Goal: Task Accomplishment & Management: Manage account settings

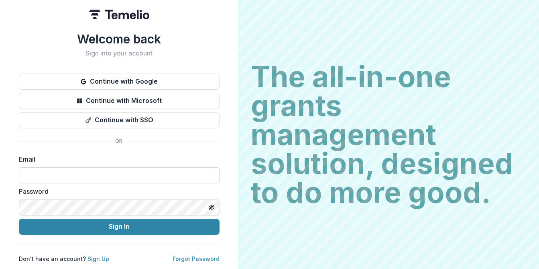
click at [109, 176] on input at bounding box center [119, 175] width 201 height 16
type input "**********"
click at [19, 218] on button "Sign In" at bounding box center [119, 226] width 201 height 16
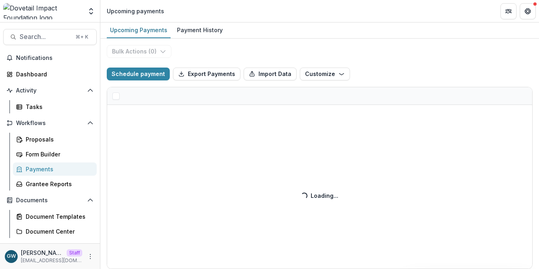
select select "******"
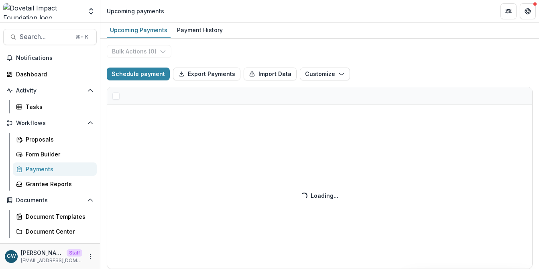
select select "******"
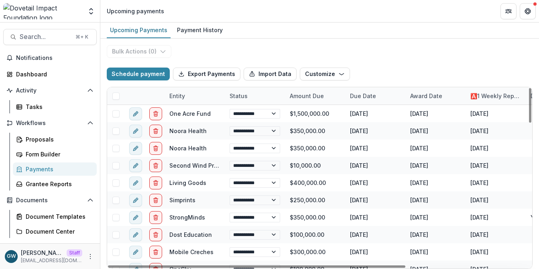
click at [180, 94] on div "Entity" at bounding box center [177, 96] width 25 height 8
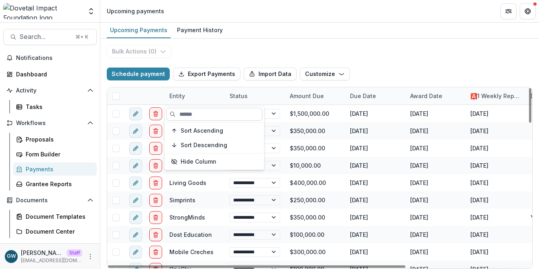
click at [189, 111] on input at bounding box center [214, 114] width 96 height 13
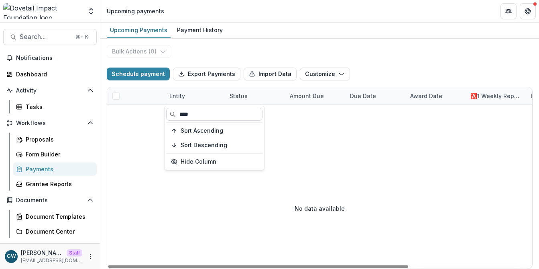
click at [207, 115] on input "****" at bounding box center [214, 114] width 96 height 13
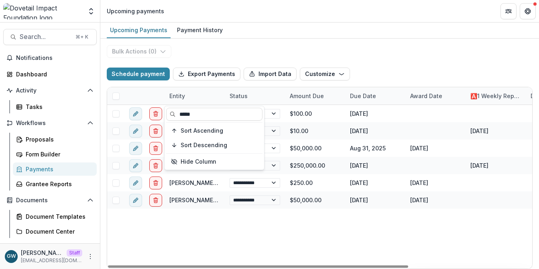
type input "*****"
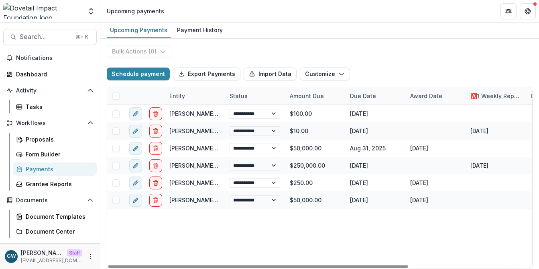
click at [421, 46] on div "**********" at bounding box center [319, 154] width 439 height 230
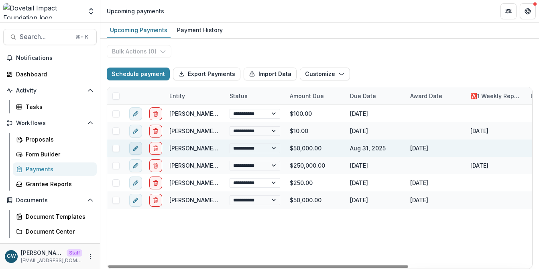
click at [136, 147] on line "edit" at bounding box center [136, 148] width 2 height 2
select select "**********"
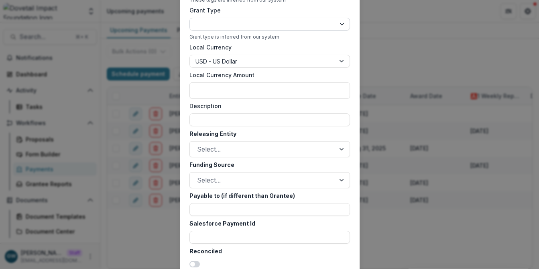
scroll to position [391, 0]
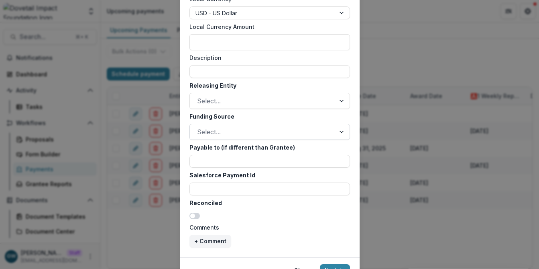
click at [245, 131] on div at bounding box center [262, 131] width 131 height 11
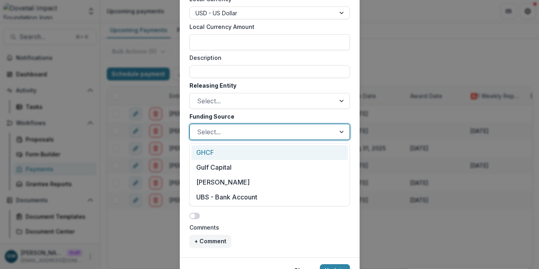
click at [234, 151] on div "GHCF" at bounding box center [270, 152] width 157 height 15
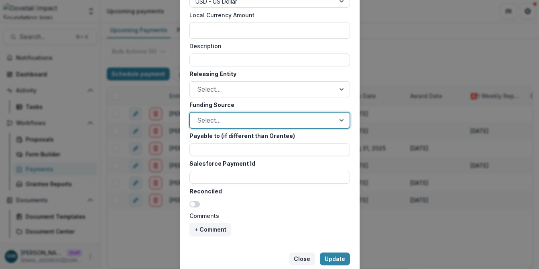
scroll to position [431, 0]
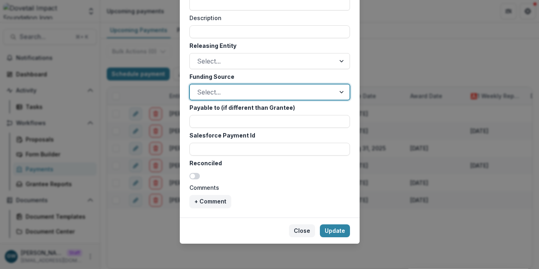
click at [303, 232] on button "Close" at bounding box center [302, 230] width 26 height 13
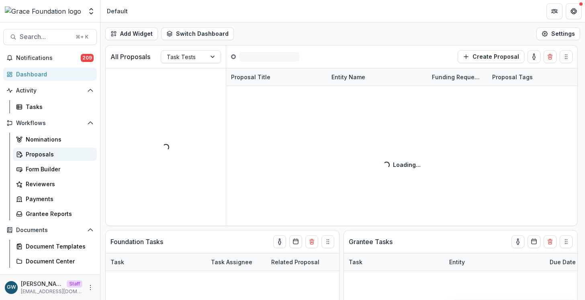
select select "******"
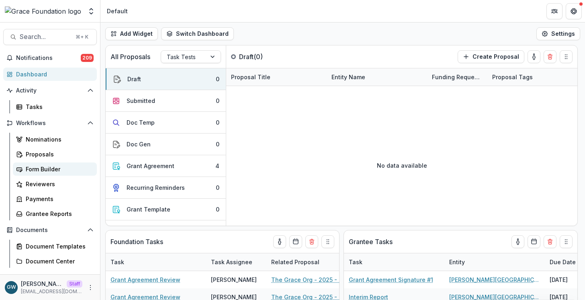
click at [48, 172] on div "Form Builder" at bounding box center [58, 169] width 65 height 8
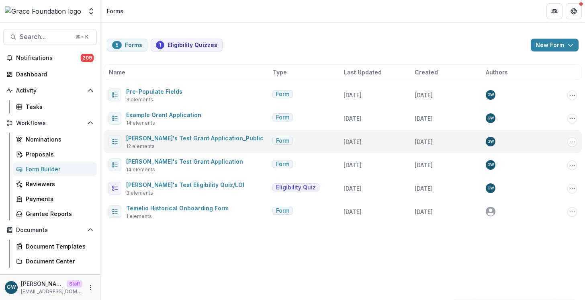
click at [159, 144] on div "Grace's Test Grant Application_Public 12 elements" at bounding box center [194, 141] width 137 height 17
click at [167, 131] on div "Grace's Test Grant Application_Public 12 elements Form 2 days ago 5 months ago …" at bounding box center [343, 141] width 478 height 23
click at [167, 135] on link "Grace's Test Grant Application_Public" at bounding box center [194, 138] width 137 height 7
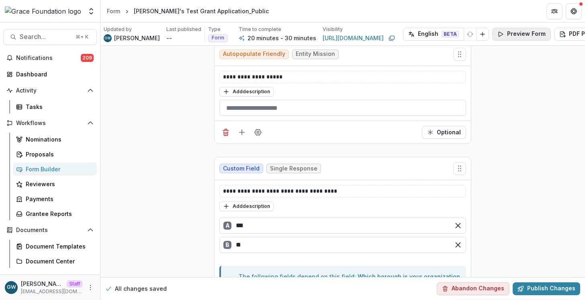
scroll to position [547, 27]
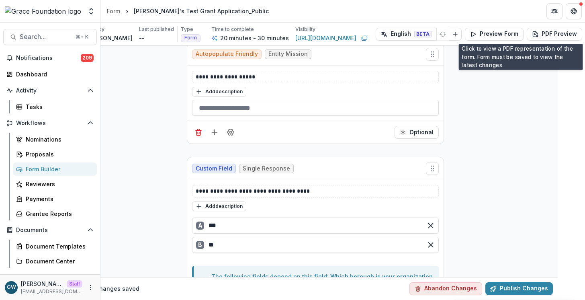
click at [584, 34] on icon "Edit Form Settings" at bounding box center [591, 34] width 6 height 6
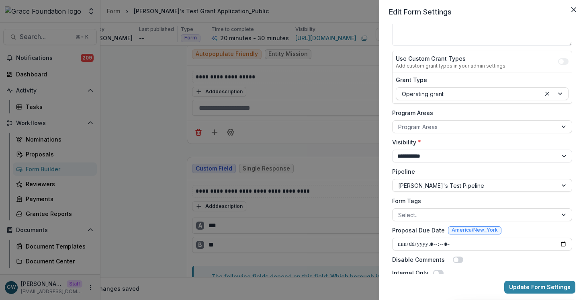
scroll to position [88, 0]
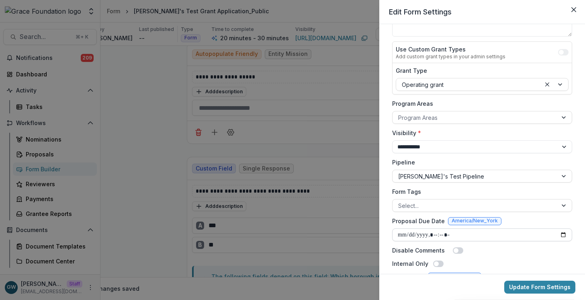
click at [563, 232] on input "Proposal Due Date" at bounding box center [482, 234] width 180 height 13
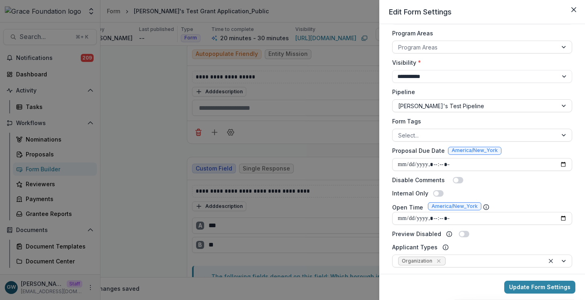
scroll to position [160, 0]
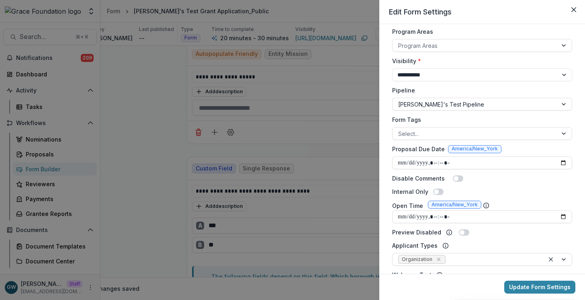
click at [525, 289] on button "Update Form Settings" at bounding box center [539, 286] width 71 height 13
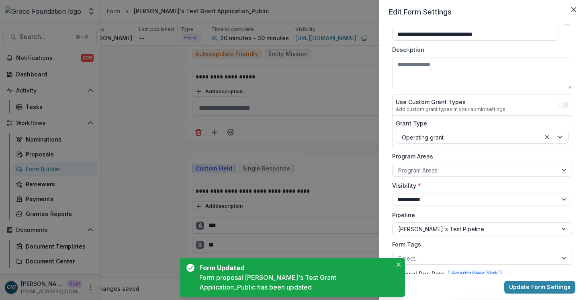
scroll to position [0, 0]
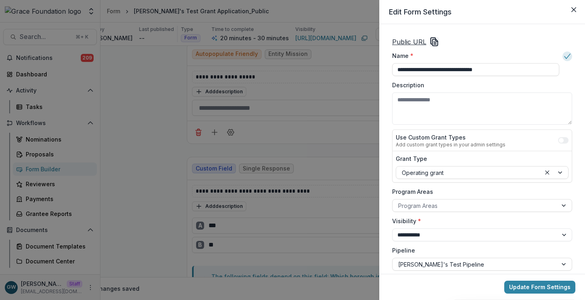
click at [436, 39] on icon "Copy Link" at bounding box center [434, 42] width 10 height 10
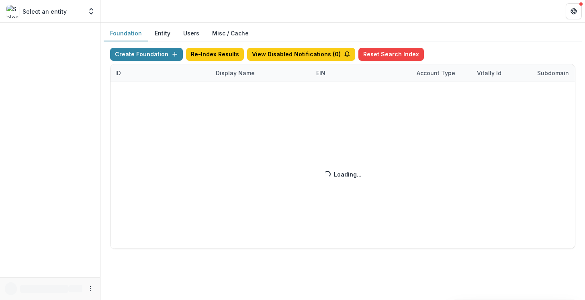
click at [235, 74] on div "Create Foundation Re-Index Results View Disabled Notifications ( 0 ) Reset Sear…" at bounding box center [342, 148] width 465 height 201
click at [241, 74] on div "Create Foundation Re-Index Results View Disabled Notifications ( 0 ) Reset Sear…" at bounding box center [342, 148] width 465 height 201
click at [243, 74] on div "Display Name" at bounding box center [235, 73] width 49 height 8
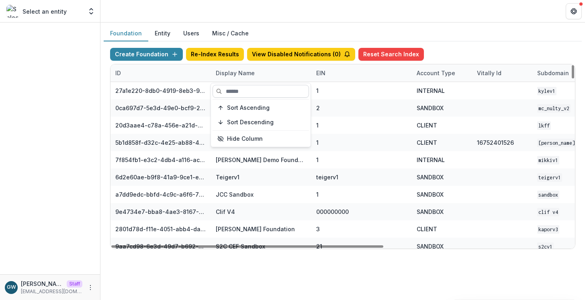
click at [243, 92] on input at bounding box center [260, 91] width 96 height 13
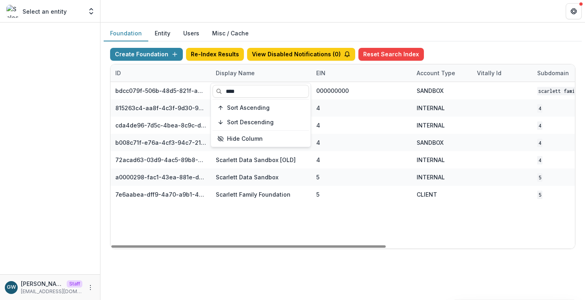
type input "****"
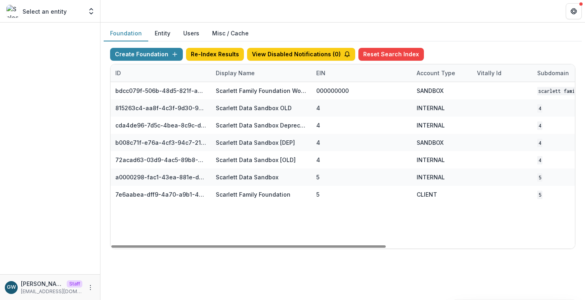
click at [486, 47] on div "Create Foundation Re-Index Results View Disabled Notifications ( 0 ) Reset Sear…" at bounding box center [343, 148] width 478 height 214
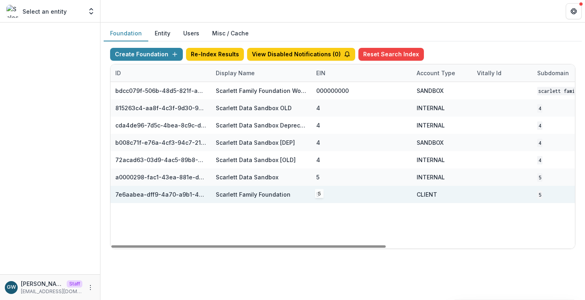
scroll to position [0, 319]
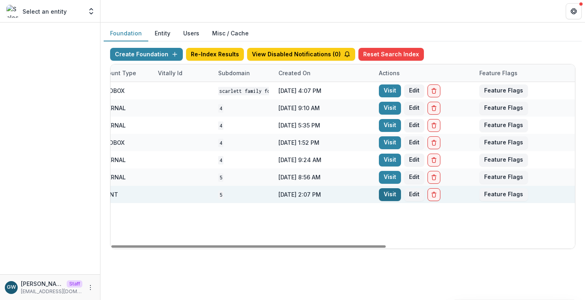
click at [396, 192] on link "Visit" at bounding box center [390, 194] width 22 height 13
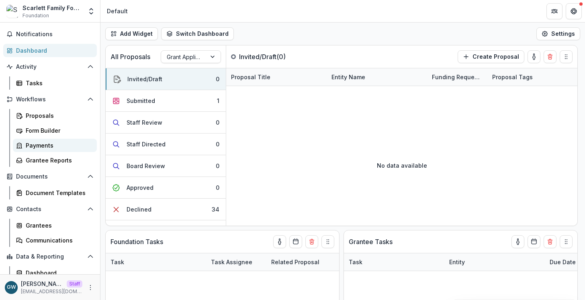
scroll to position [44, 0]
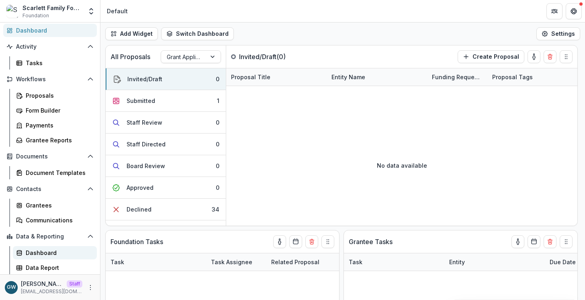
click at [49, 253] on div "Dashboard" at bounding box center [58, 252] width 65 height 8
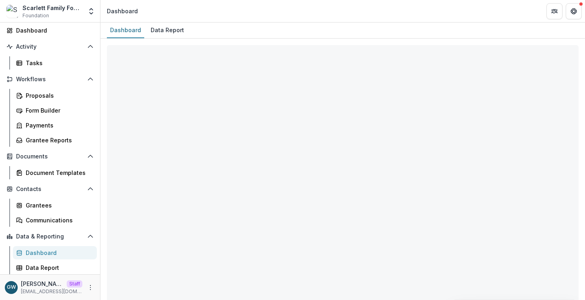
select select "**********"
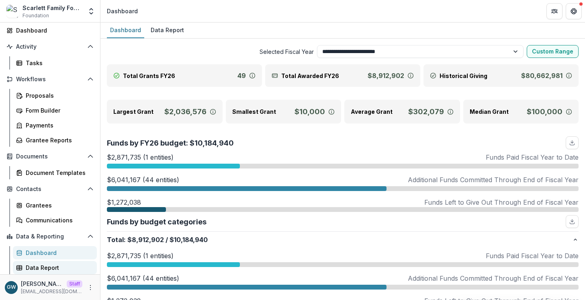
click at [45, 266] on div "Data Report" at bounding box center [58, 267] width 65 height 8
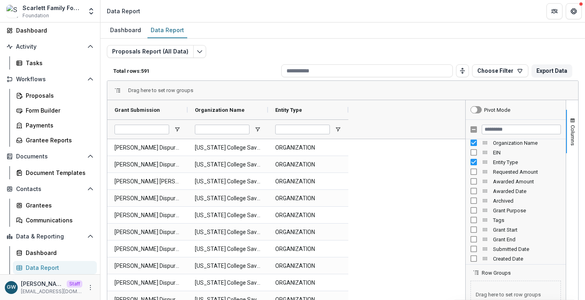
scroll to position [88, 0]
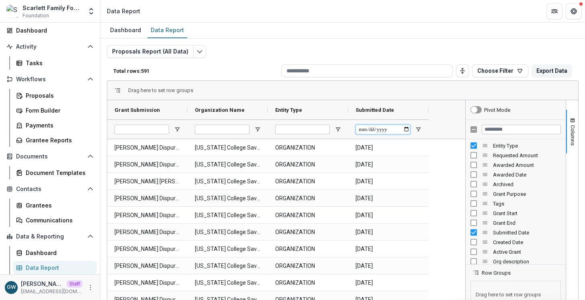
click at [406, 128] on input "Submitted Date Filter Input" at bounding box center [382, 130] width 55 height 10
click at [420, 129] on span "Open Filter Menu" at bounding box center [418, 129] width 6 height 6
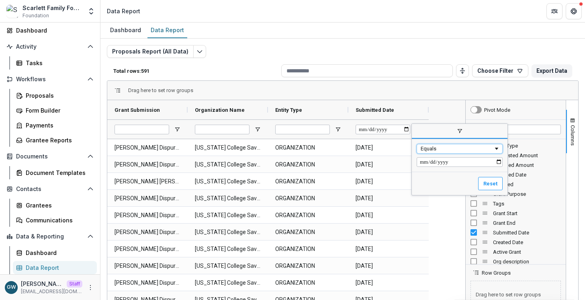
click at [459, 147] on div "Equals" at bounding box center [457, 148] width 73 height 6
click at [498, 161] on input "Filter Value" at bounding box center [460, 162] width 86 height 10
type input "**********"
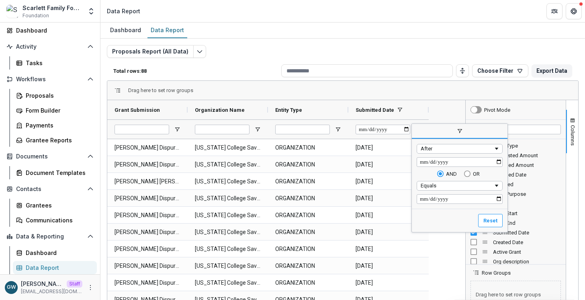
click at [451, 104] on div "Grant Submission Organization Name Entity Type" at bounding box center [286, 119] width 358 height 39
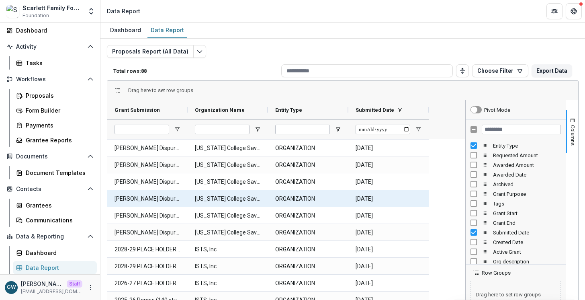
scroll to position [0, 0]
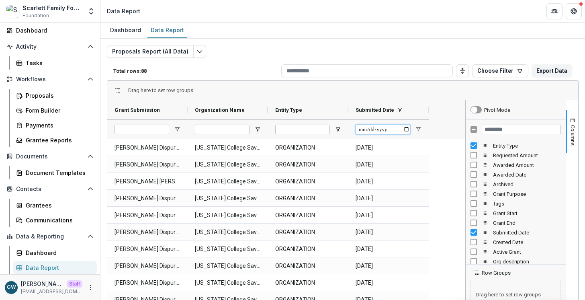
click at [406, 129] on input "**********" at bounding box center [382, 130] width 55 height 10
type input "**********"
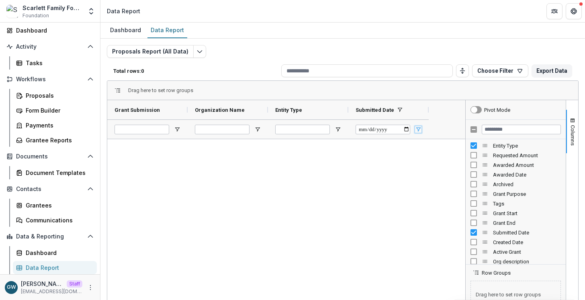
click at [415, 130] on span "Open Filter Menu" at bounding box center [418, 129] width 6 height 6
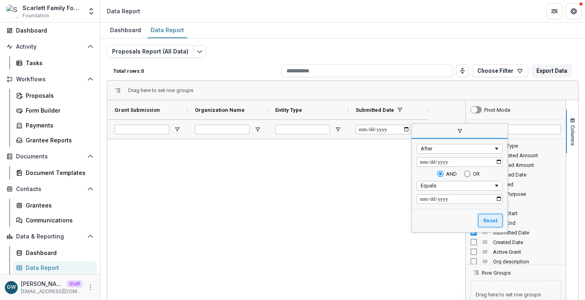
click at [490, 220] on button "Reset" at bounding box center [490, 221] width 25 height 14
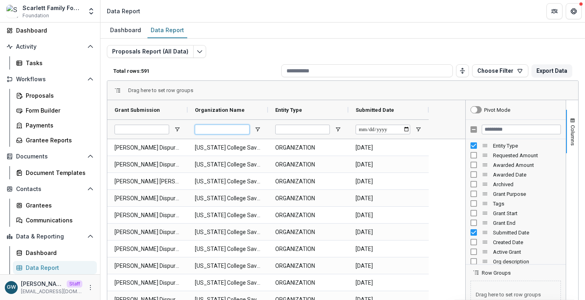
click at [223, 129] on input "Organization Name Filter Input" at bounding box center [222, 130] width 55 height 10
type input "*****"
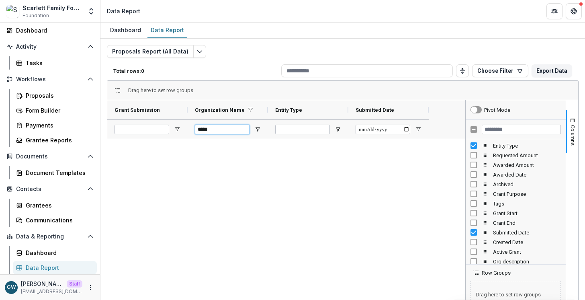
click at [223, 130] on input "*****" at bounding box center [222, 130] width 55 height 10
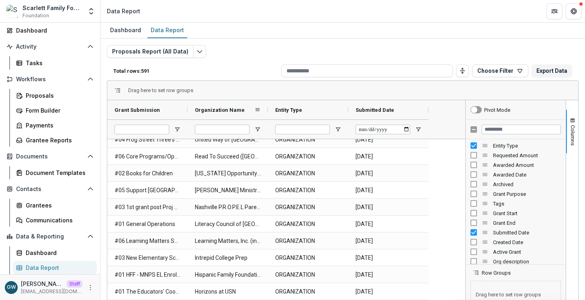
click at [243, 112] on span "Organization Name" at bounding box center [220, 110] width 50 height 6
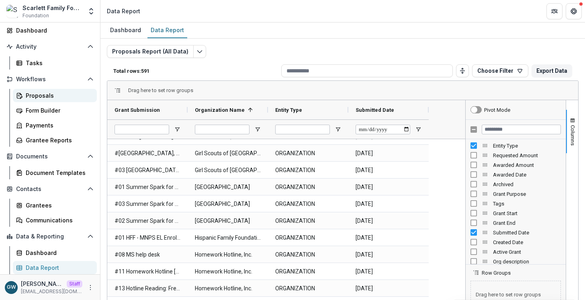
click at [40, 96] on div "Proposals" at bounding box center [58, 95] width 65 height 8
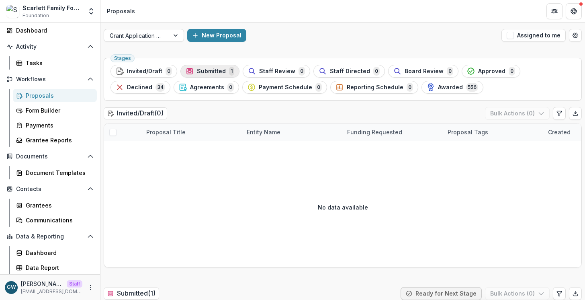
click at [223, 69] on div "Submitted 1" at bounding box center [210, 71] width 49 height 9
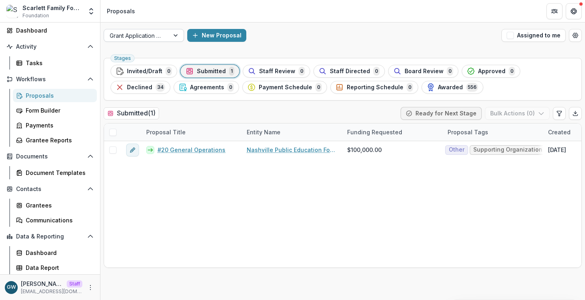
click at [161, 36] on div at bounding box center [137, 36] width 54 height 10
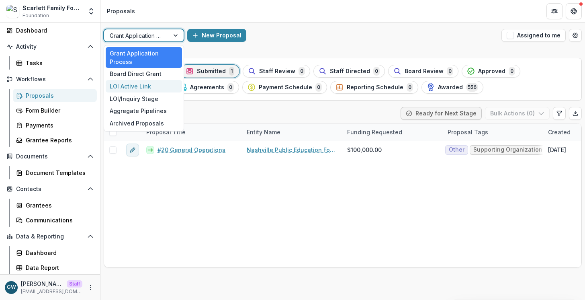
click at [152, 81] on div "LOI Active Link" at bounding box center [144, 86] width 76 height 12
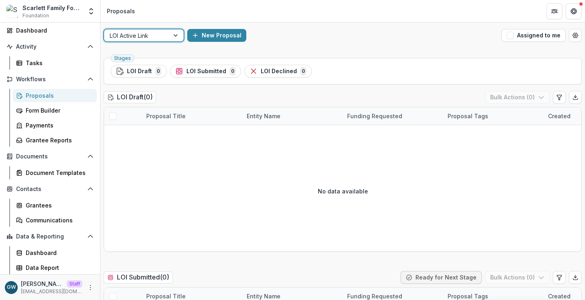
click at [168, 37] on div "LOI Active Link" at bounding box center [136, 36] width 65 height 12
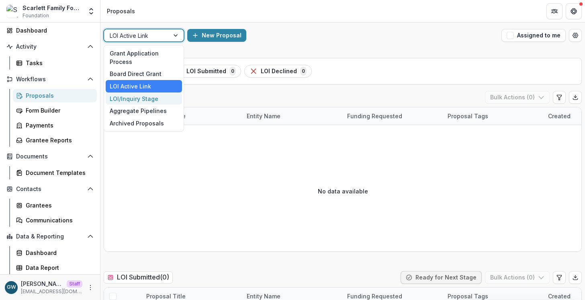
click at [149, 99] on div "LOI/Inquiry Stage" at bounding box center [144, 98] width 76 height 12
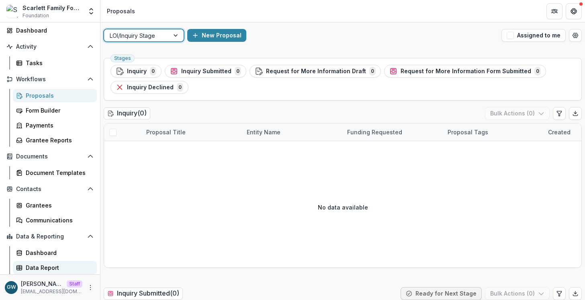
click at [46, 265] on div "Data Report" at bounding box center [58, 267] width 65 height 8
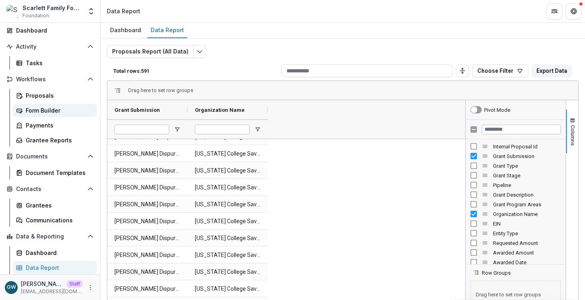
click at [50, 110] on div "Form Builder" at bounding box center [58, 110] width 65 height 8
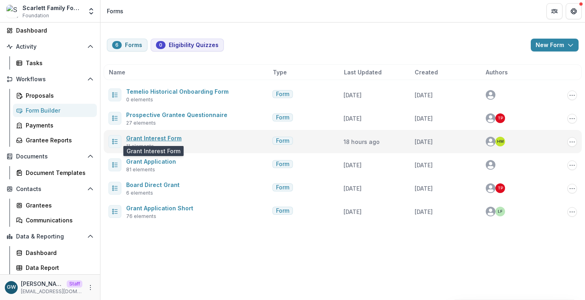
click at [174, 140] on link "Grant Interest Form" at bounding box center [153, 138] width 55 height 7
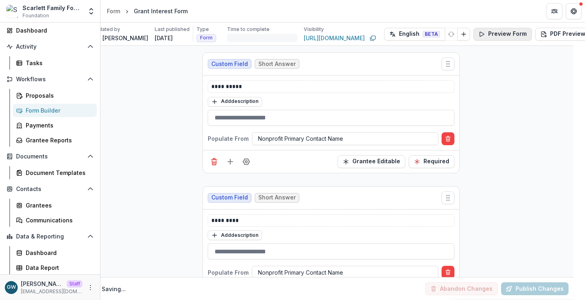
scroll to position [0, 19]
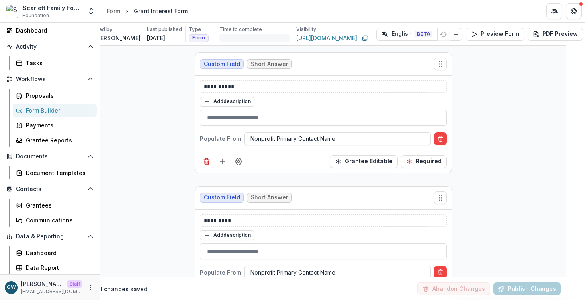
click at [584, 34] on icon "Edit Form Settings" at bounding box center [592, 34] width 6 height 6
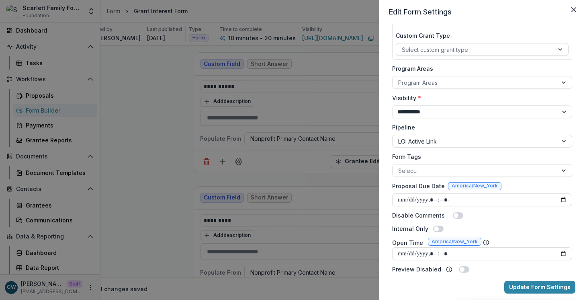
scroll to position [118, 0]
click at [166, 182] on div "**********" at bounding box center [292, 150] width 585 height 300
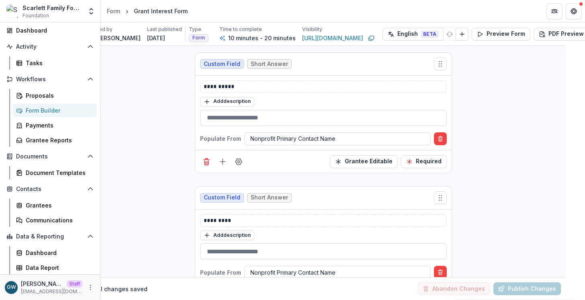
click at [63, 105] on link "Form Builder" at bounding box center [55, 110] width 84 height 13
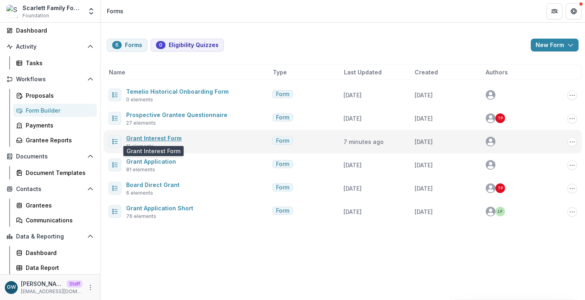
click at [150, 135] on link "Grant Interest Form" at bounding box center [153, 138] width 55 height 7
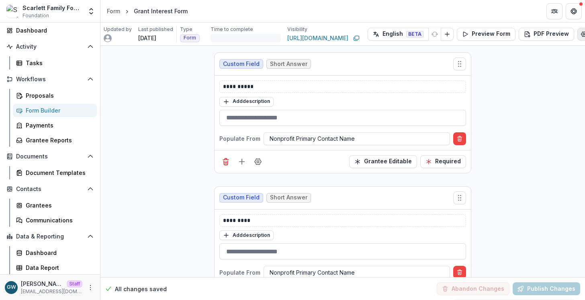
click at [580, 33] on icon "Edit Form Settings" at bounding box center [583, 34] width 6 height 6
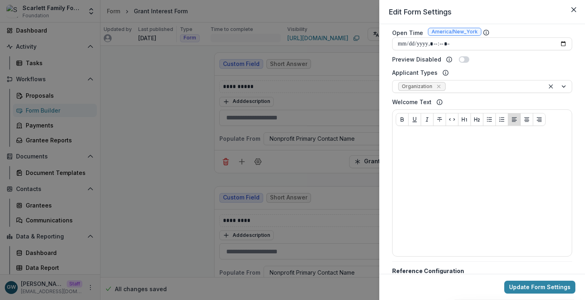
scroll to position [276, 0]
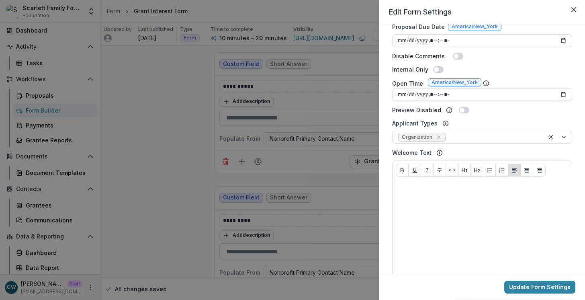
click at [534, 119] on div "Applicant Types Organization" at bounding box center [482, 131] width 180 height 25
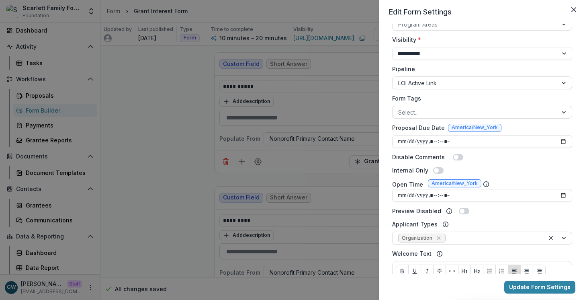
scroll to position [0, 0]
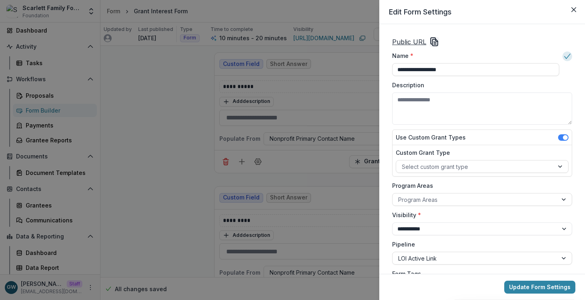
click at [437, 41] on icon "Copy Link" at bounding box center [434, 42] width 10 height 10
click at [34, 114] on div "**********" at bounding box center [292, 150] width 585 height 300
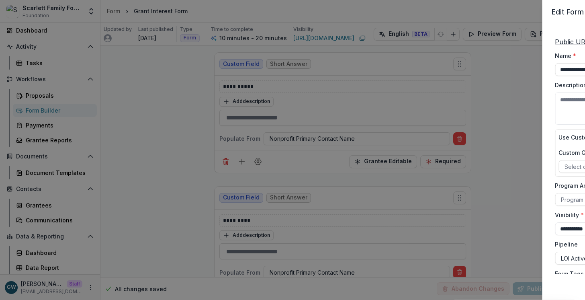
click at [42, 112] on div "Form Builder" at bounding box center [58, 110] width 65 height 8
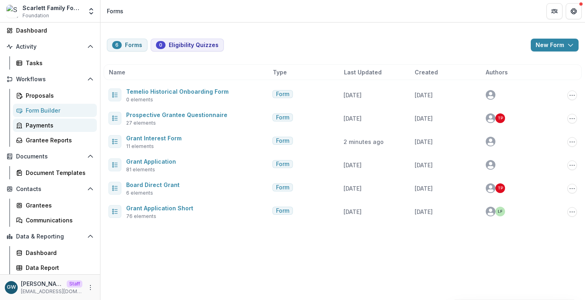
click at [43, 126] on div "Payments" at bounding box center [58, 125] width 65 height 8
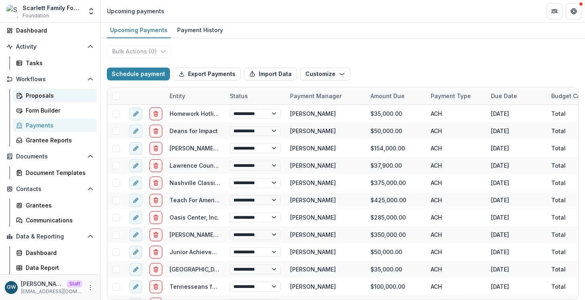
click at [43, 97] on div "Proposals" at bounding box center [58, 95] width 65 height 8
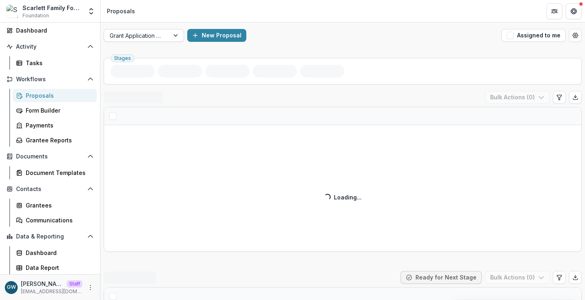
click at [176, 37] on div at bounding box center [176, 35] width 14 height 12
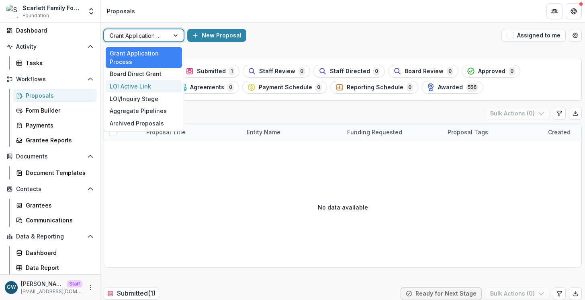
click at [145, 87] on div "LOI Active Link" at bounding box center [144, 86] width 76 height 12
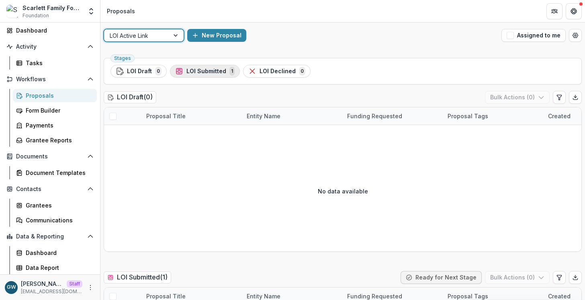
click at [186, 71] on span "LOI Submitted" at bounding box center [206, 71] width 40 height 7
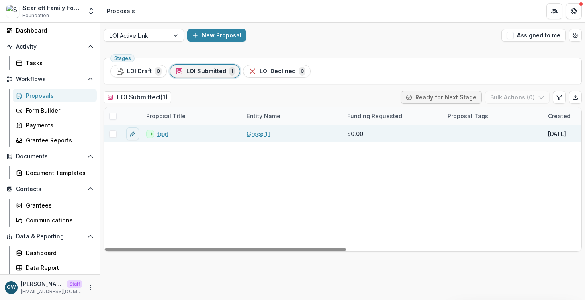
click at [163, 135] on link "test" at bounding box center [162, 133] width 11 height 8
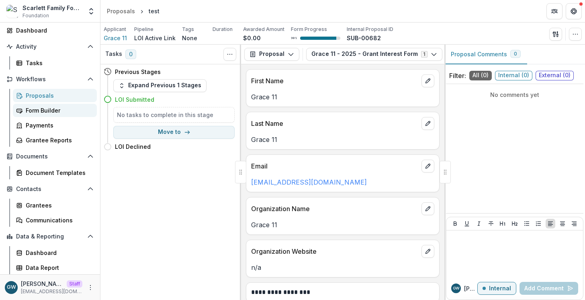
click at [47, 109] on div "Form Builder" at bounding box center [58, 110] width 65 height 8
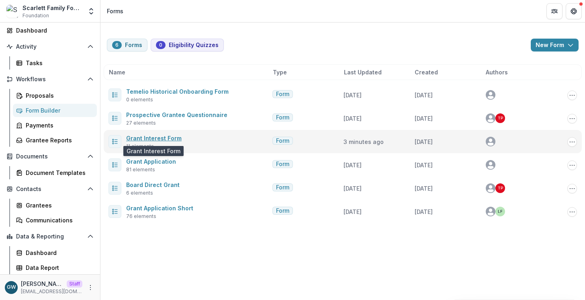
click at [159, 137] on link "Grant Interest Form" at bounding box center [153, 138] width 55 height 7
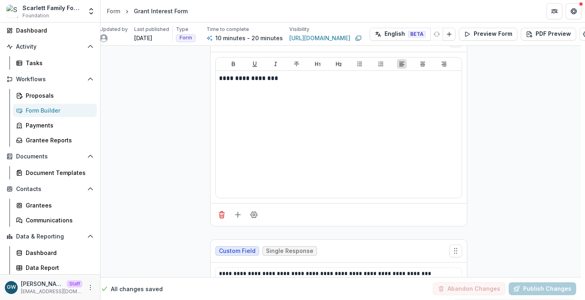
scroll to position [324, 4]
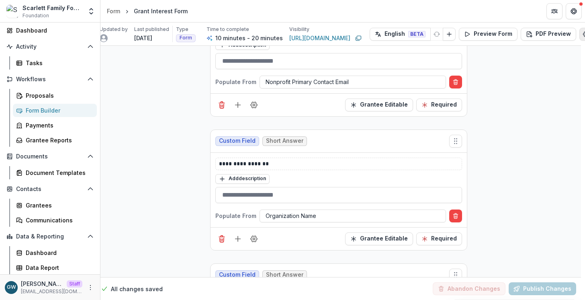
click at [582, 34] on icon "Edit Form Settings" at bounding box center [585, 34] width 6 height 6
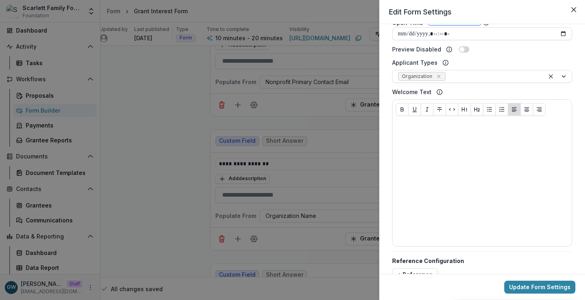
scroll to position [357, 0]
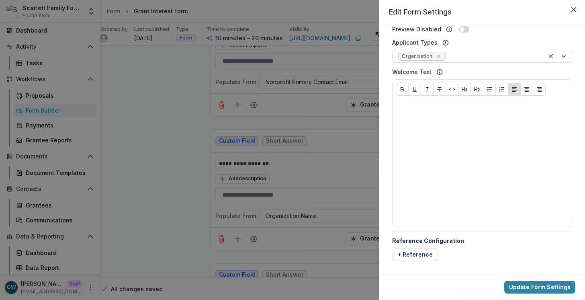
click at [172, 95] on div "**********" at bounding box center [292, 150] width 585 height 300
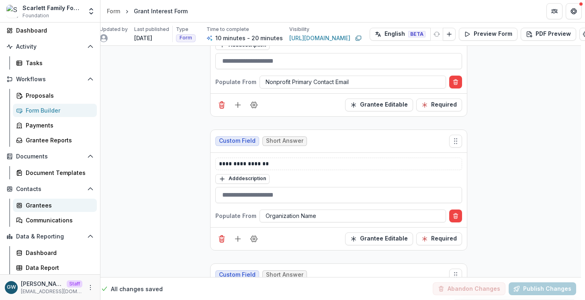
click at [46, 201] on div "Grantees" at bounding box center [58, 205] width 65 height 8
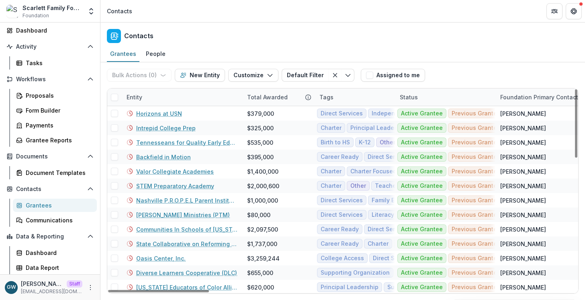
click at [154, 93] on div "Entity" at bounding box center [182, 96] width 120 height 17
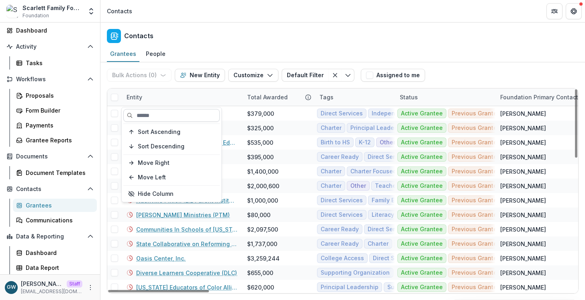
click at [149, 114] on input at bounding box center [171, 115] width 96 height 13
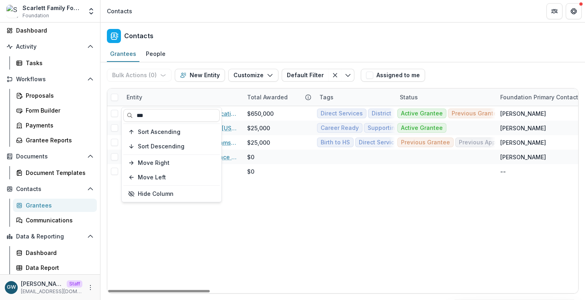
type input "***"
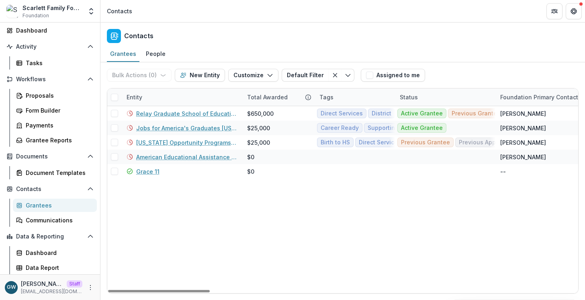
click at [490, 67] on div "Bulk Actions ( 0 ) Send Email Create Proposals Create Tasks New Entity Customiz…" at bounding box center [343, 75] width 472 height 26
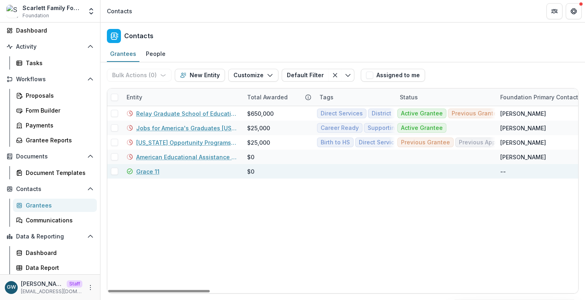
click at [147, 171] on link "Grace 11" at bounding box center [147, 171] width 23 height 8
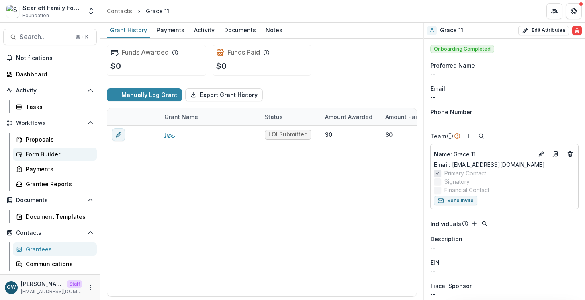
click at [36, 158] on link "Form Builder" at bounding box center [55, 153] width 84 height 13
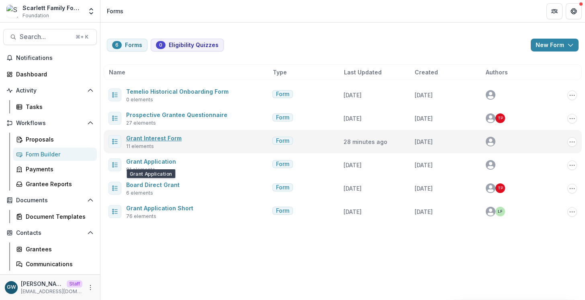
click at [157, 137] on link "Grant Interest Form" at bounding box center [153, 138] width 55 height 7
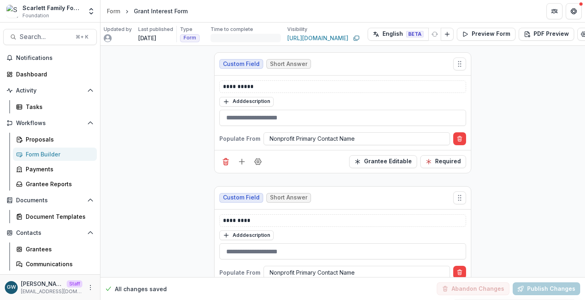
click at [580, 35] on icon "Edit Form Settings" at bounding box center [583, 34] width 6 height 6
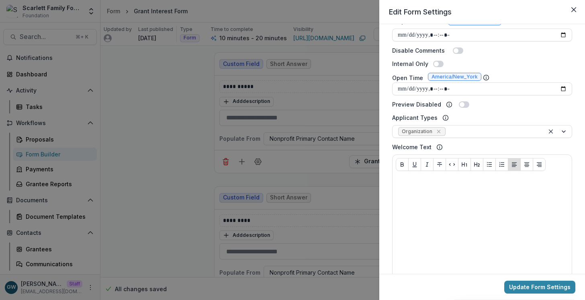
scroll to position [282, 0]
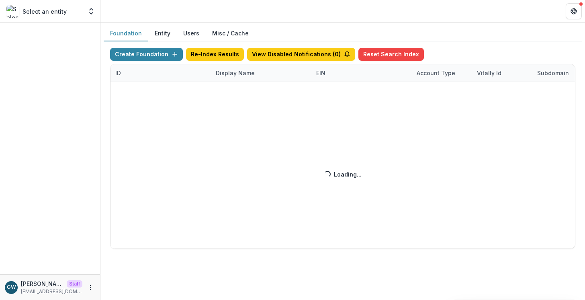
click at [229, 72] on div "Create Foundation Re-Index Results View Disabled Notifications ( 0 ) Reset Sear…" at bounding box center [342, 148] width 465 height 201
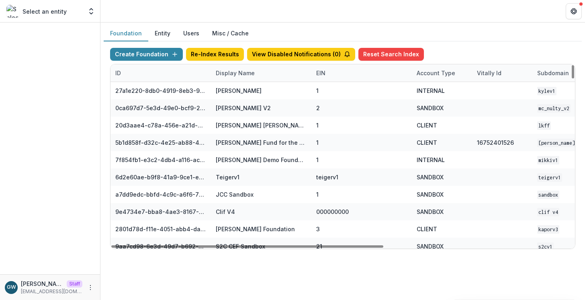
click at [231, 74] on div "Display Name" at bounding box center [235, 73] width 49 height 8
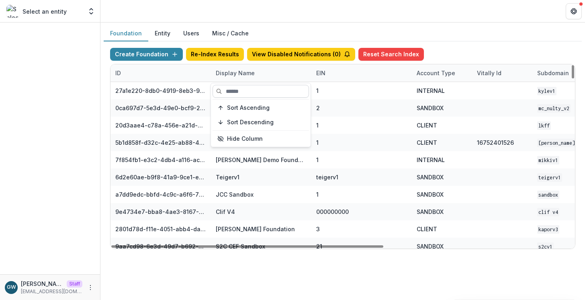
click at [235, 90] on input at bounding box center [260, 91] width 96 height 13
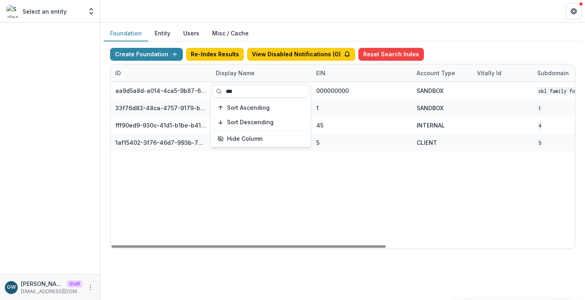
type input "***"
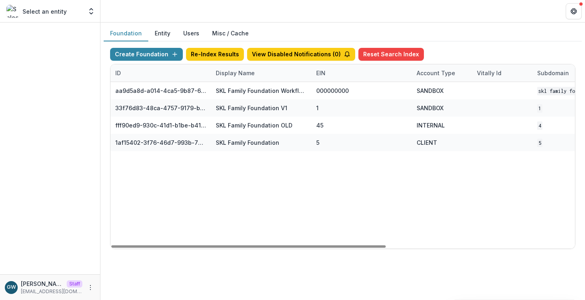
click at [524, 39] on div "Foundation Entity Users Misc / Cache" at bounding box center [343, 34] width 478 height 16
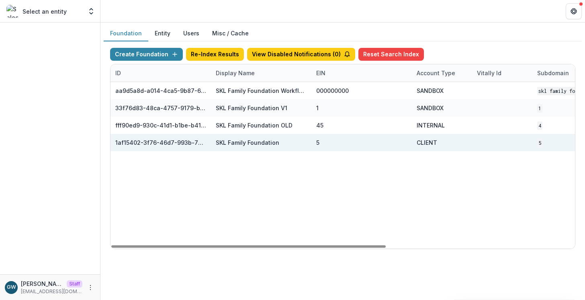
scroll to position [0, 319]
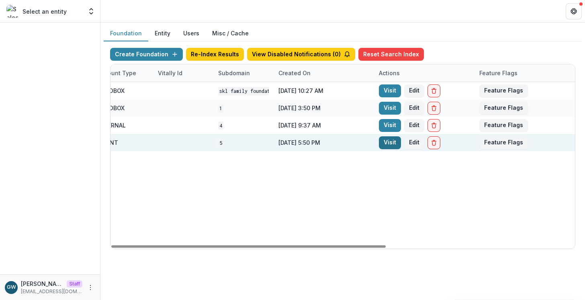
click at [390, 140] on link "Visit" at bounding box center [390, 142] width 22 height 13
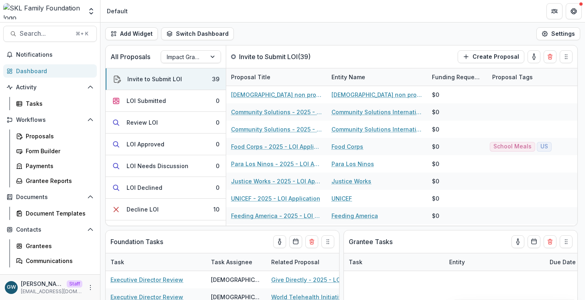
scroll to position [5, 0]
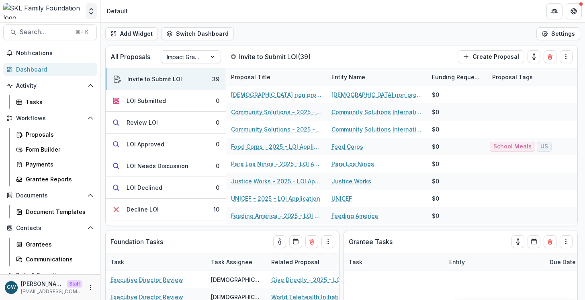
click at [94, 10] on icon "Open entity switcher" at bounding box center [91, 11] width 8 height 8
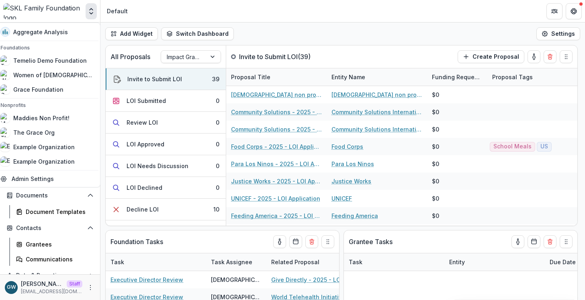
click at [185, 10] on header "Default" at bounding box center [342, 11] width 484 height 22
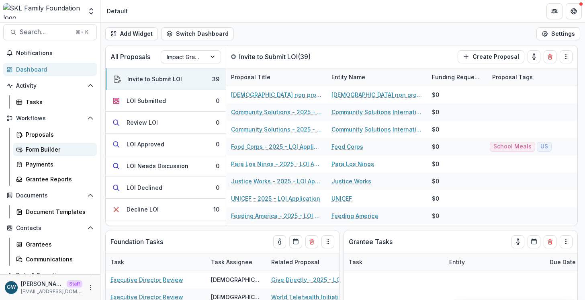
click at [46, 148] on div "Form Builder" at bounding box center [58, 149] width 65 height 8
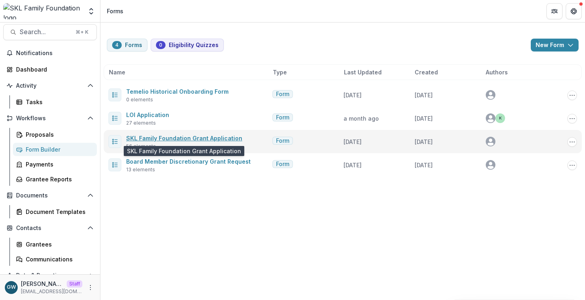
click at [173, 140] on link "SKL Family Foundation Grant Application" at bounding box center [184, 138] width 116 height 7
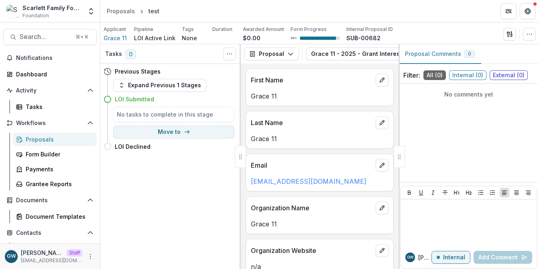
scroll to position [2, 0]
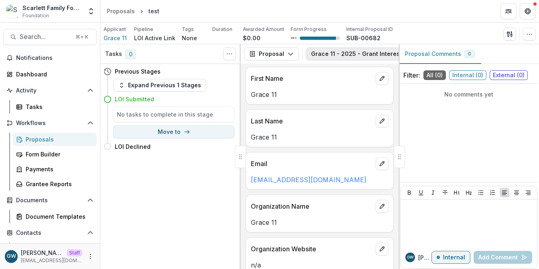
click at [334, 52] on button "Grace 11 - 2025 - Grant Interest Form 1" at bounding box center [374, 53] width 136 height 13
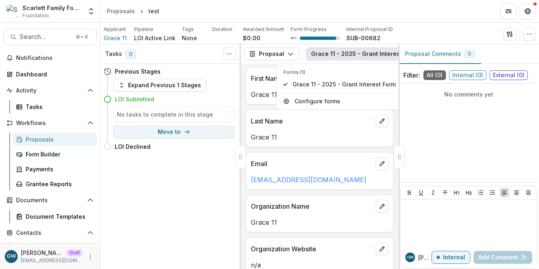
click at [445, 32] on div "Applicant Grace 11 Pipeline LOI Active Link Tags None All tags Duration Awarded…" at bounding box center [320, 34] width 433 height 16
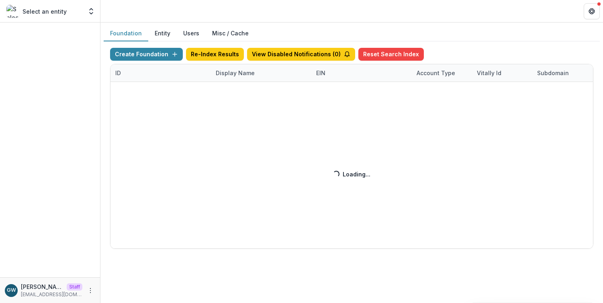
click at [234, 74] on div "Create Foundation Re-Index Results View Disabled Notifications ( 0 ) Reset Sear…" at bounding box center [351, 148] width 483 height 201
click at [238, 75] on div "Create Foundation Re-Index Results View Disabled Notifications ( 0 ) Reset Sear…" at bounding box center [351, 148] width 483 height 201
click at [244, 74] on div "Create Foundation Re-Index Results View Disabled Notifications ( 0 ) Reset Sear…" at bounding box center [351, 148] width 483 height 201
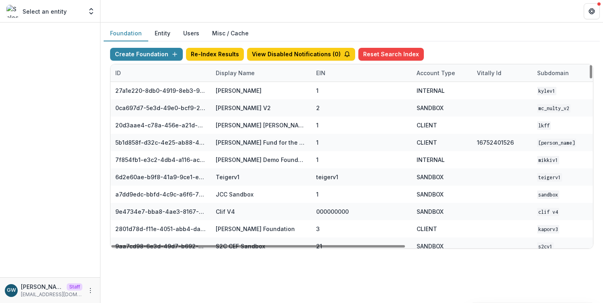
click at [246, 74] on div "Display Name" at bounding box center [235, 73] width 49 height 8
click at [241, 93] on input at bounding box center [260, 91] width 96 height 13
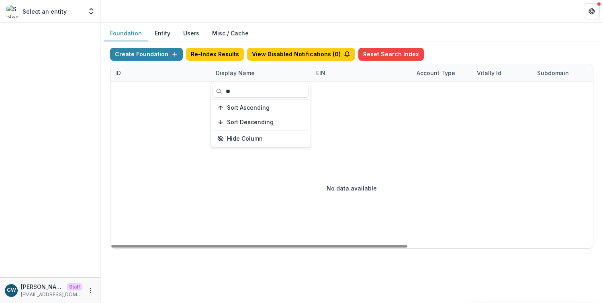
type input "*"
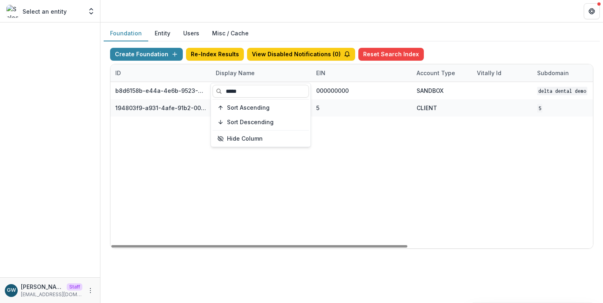
type input "*****"
drag, startPoint x: 472, startPoint y: 44, endPoint x: 410, endPoint y: 63, distance: 64.9
click at [472, 44] on div "Create Foundation Re-Index Results View Disabled Notifications ( 0 ) Reset Sear…" at bounding box center [352, 148] width 496 height 214
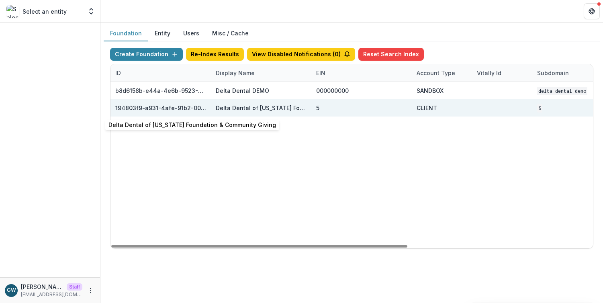
scroll to position [0, 301]
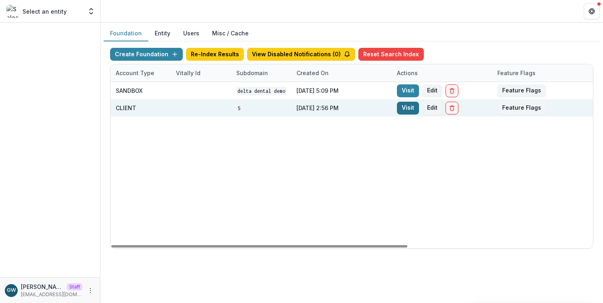
click at [405, 110] on link "Visit" at bounding box center [408, 108] width 22 height 13
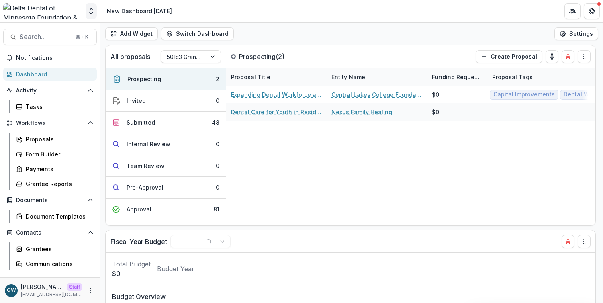
click at [91, 11] on icon "Open entity switcher" at bounding box center [91, 11] width 8 height 8
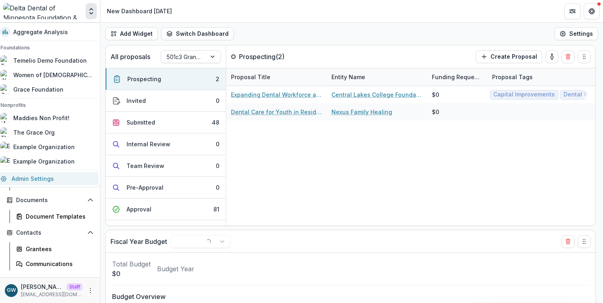
click at [39, 182] on link "Admin Settings" at bounding box center [47, 178] width 103 height 13
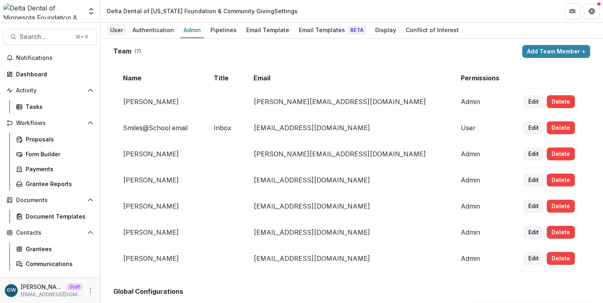
click at [121, 32] on div "User" at bounding box center [116, 30] width 19 height 12
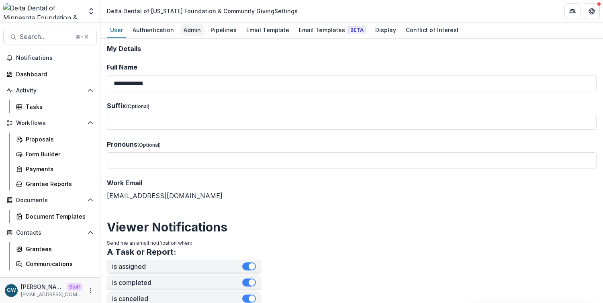
click at [195, 30] on div "Admin" at bounding box center [192, 30] width 24 height 12
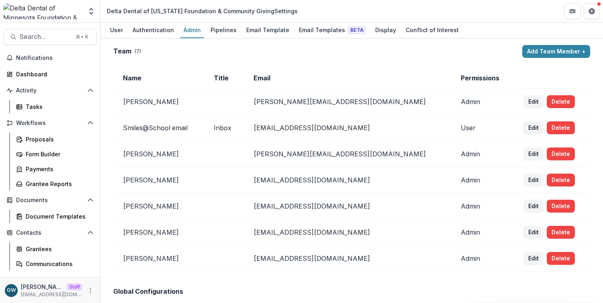
scroll to position [7, 0]
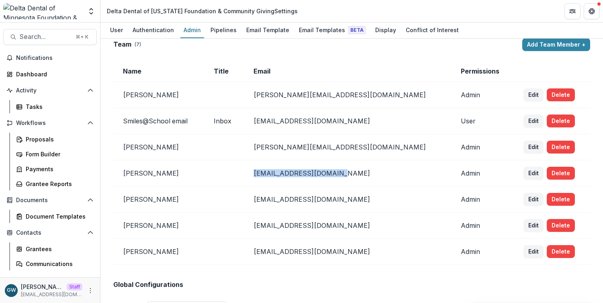
drag, startPoint x: 357, startPoint y: 173, endPoint x: 270, endPoint y: 175, distance: 87.6
click at [270, 175] on td "jhowe@deltadentalmn.org" at bounding box center [347, 173] width 207 height 26
copy td "jhowe@deltadentalmn.org"
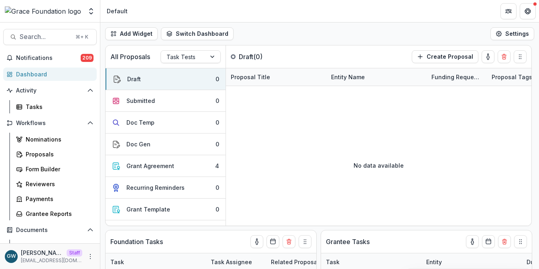
select select "******"
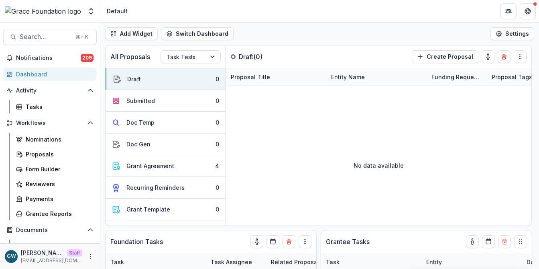
select select "******"
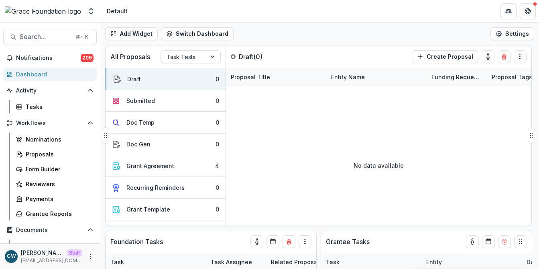
select select "******"
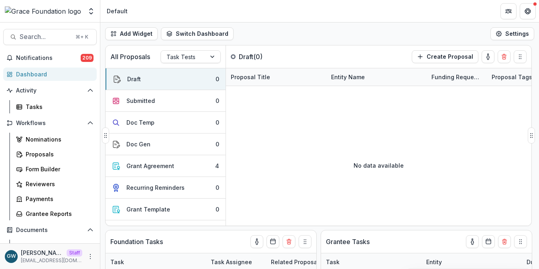
select select "******"
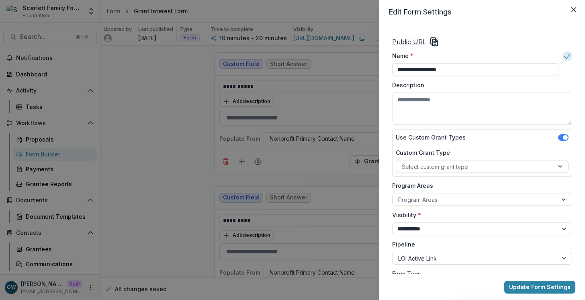
scroll to position [282, 0]
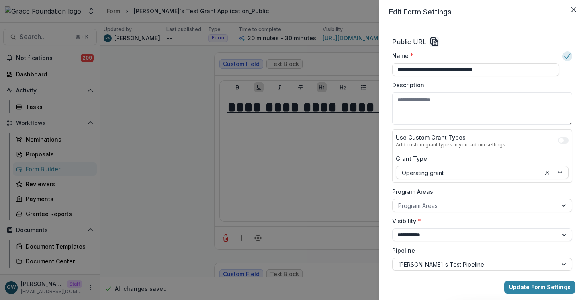
scroll to position [547, 27]
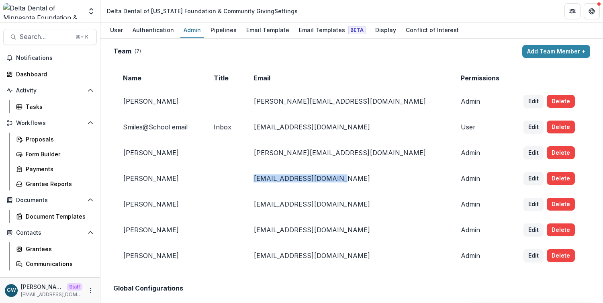
scroll to position [7, 0]
